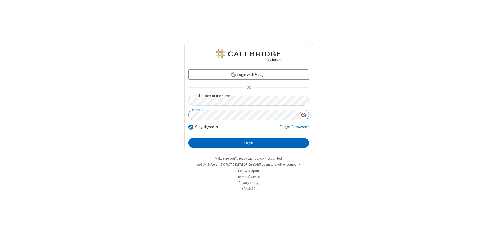
click at [248, 143] on button "Login" at bounding box center [248, 143] width 120 height 10
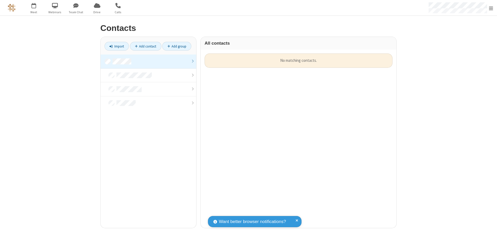
scroll to position [175, 192]
click at [148, 61] on link at bounding box center [149, 62] width 96 height 14
click at [117, 46] on link "Import" at bounding box center [116, 46] width 24 height 9
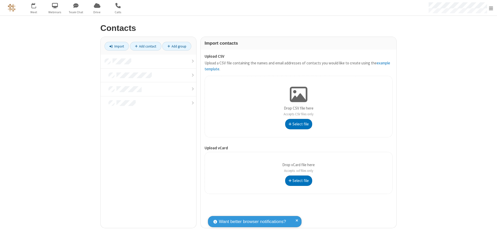
type input "C:\fakepath\address_book_contacts.csv"
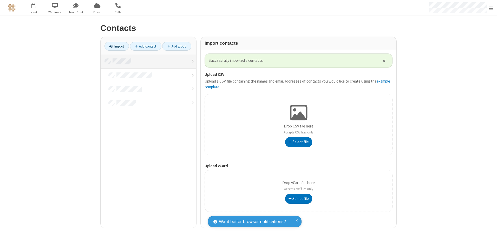
click at [148, 61] on link at bounding box center [149, 62] width 96 height 14
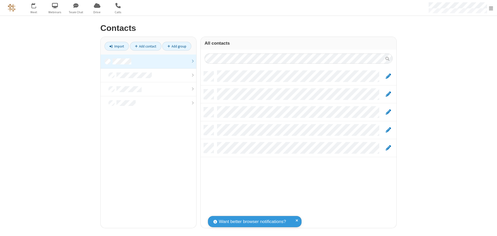
scroll to position [157, 192]
